Goal: Task Accomplishment & Management: Manage account settings

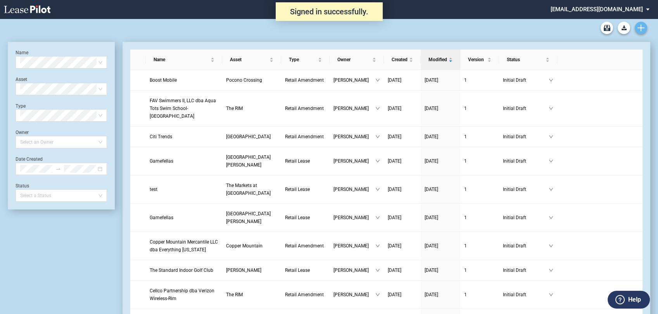
click at [642, 31] on icon "Create new document" at bounding box center [640, 27] width 7 height 7
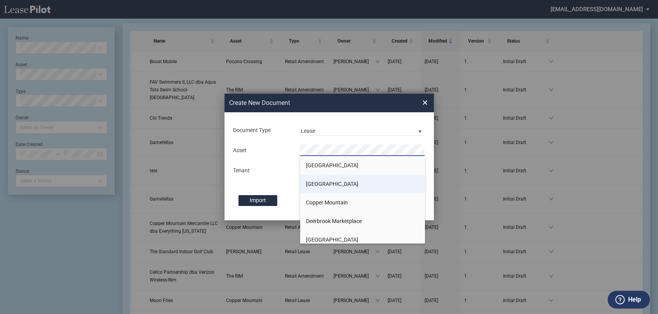
click at [333, 183] on span "[GEOGRAPHIC_DATA]" at bounding box center [332, 184] width 52 height 6
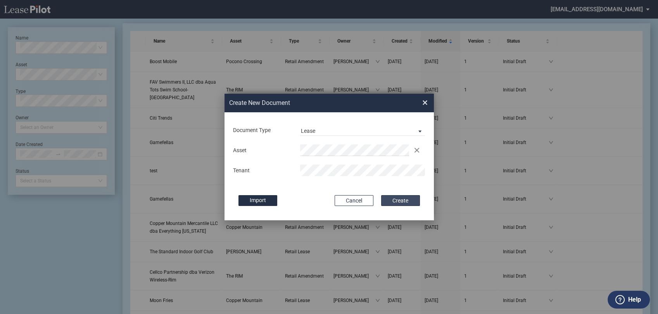
click at [404, 202] on button "Create" at bounding box center [400, 200] width 39 height 11
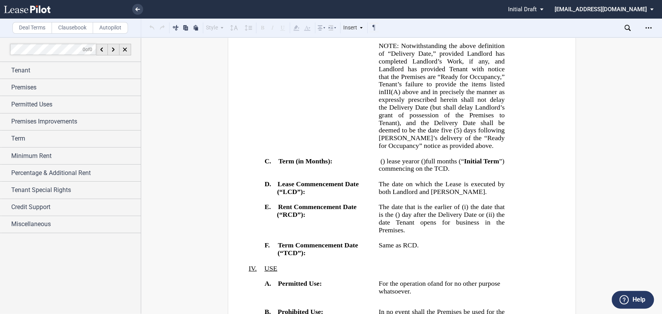
scroll to position [732, 0]
click at [649, 26] on icon "Open Lease options menu" at bounding box center [648, 28] width 6 height 6
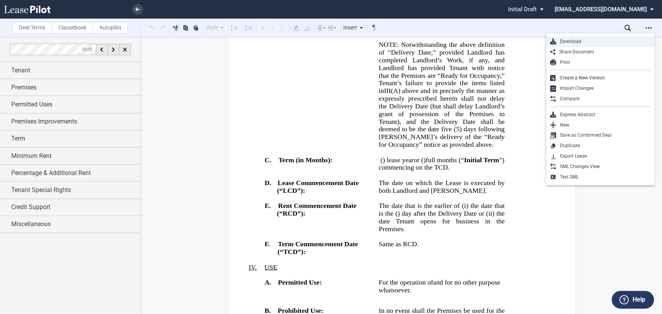
click at [599, 40] on div "Download" at bounding box center [603, 41] width 95 height 7
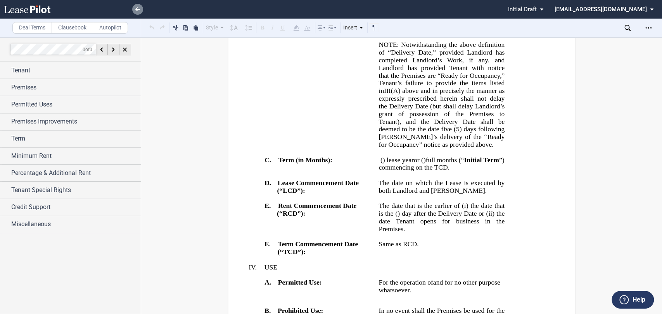
click at [138, 6] on link at bounding box center [137, 9] width 11 height 11
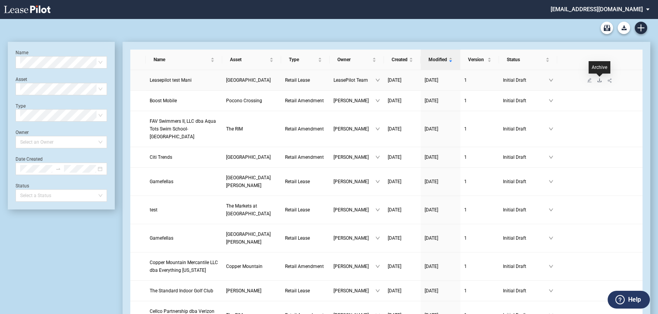
click at [600, 79] on icon "download" at bounding box center [599, 80] width 5 height 5
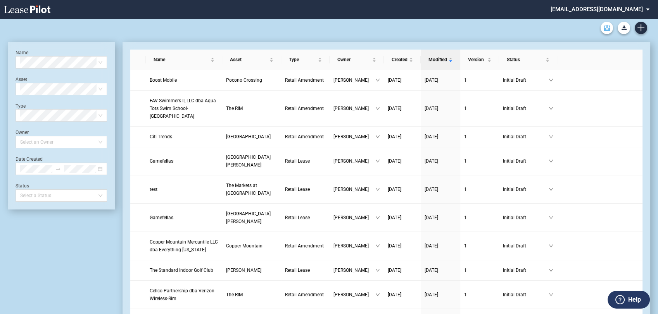
click at [606, 29] on icon "Archive" at bounding box center [607, 28] width 7 height 6
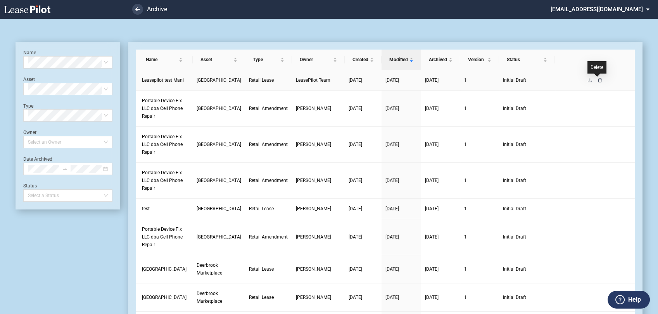
click at [598, 80] on icon "delete" at bounding box center [599, 80] width 5 height 5
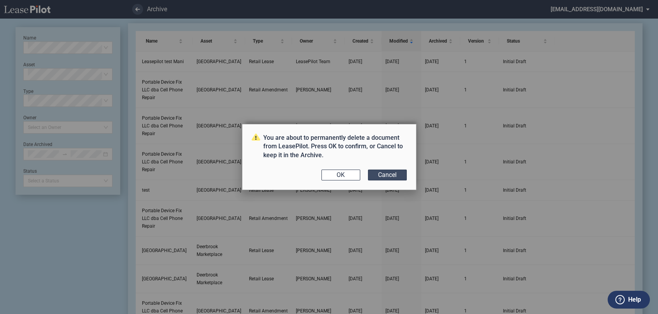
click at [393, 178] on button "Cancel" at bounding box center [387, 175] width 39 height 11
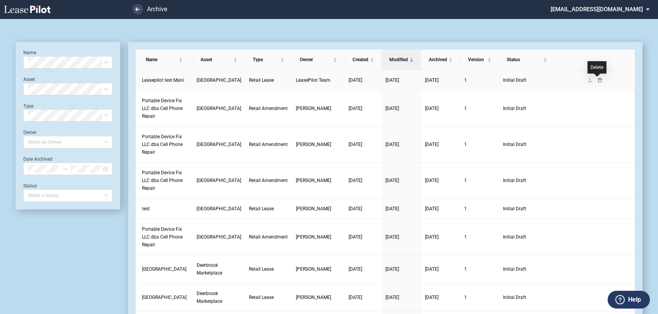
click at [598, 81] on icon "delete" at bounding box center [599, 80] width 5 height 5
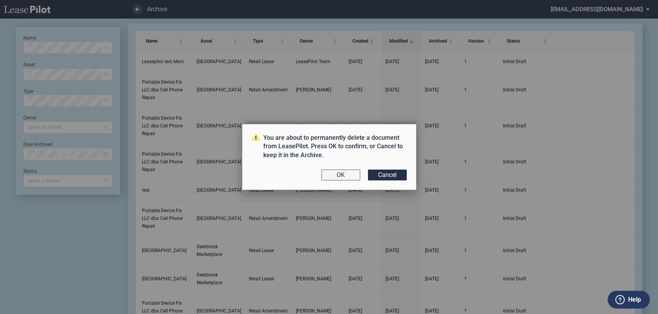
click at [341, 171] on button "OK" at bounding box center [340, 175] width 39 height 11
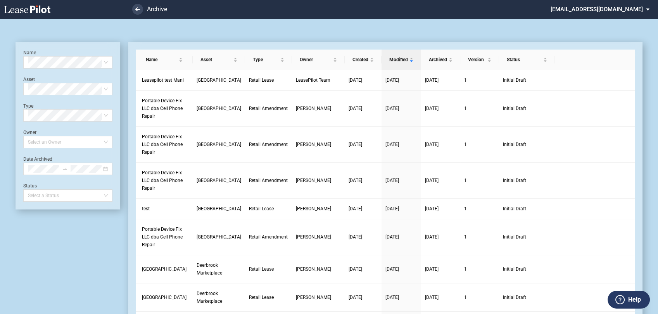
scroll to position [19, 0]
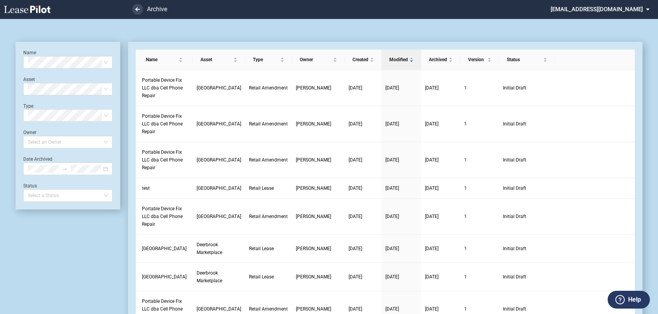
click at [623, 7] on md-select "[EMAIL_ADDRESS][DOMAIN_NAME] Super Admin Area Admin Area Settings Sign Out" at bounding box center [603, 8] width 106 height 17
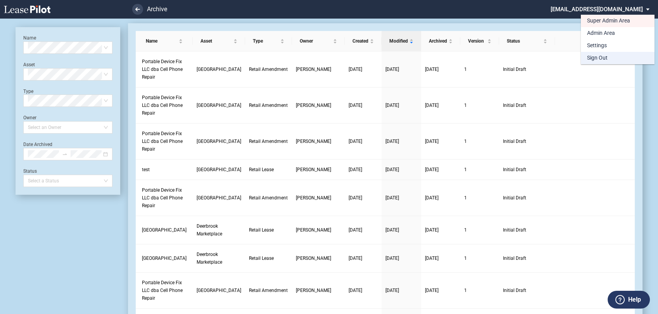
click at [600, 60] on div "Sign Out" at bounding box center [597, 58] width 21 height 8
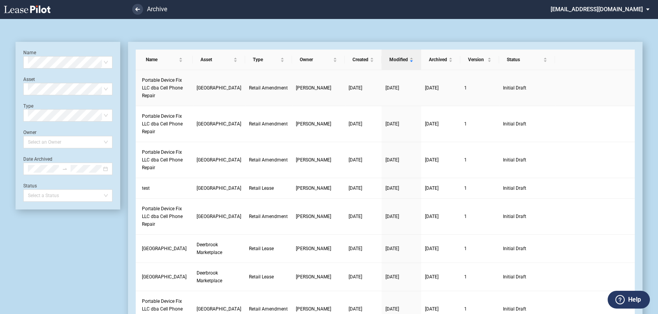
scroll to position [19, 0]
